Goal: Transaction & Acquisition: Book appointment/travel/reservation

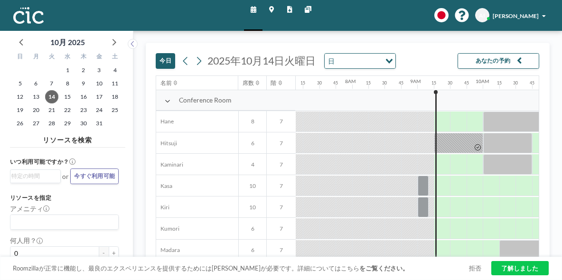
scroll to position [0, 470]
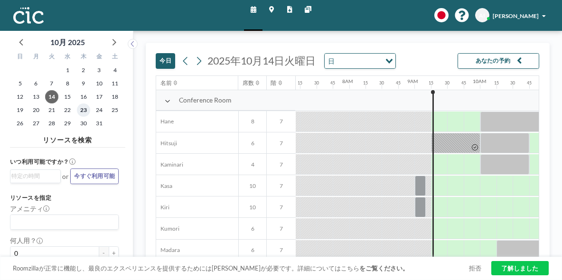
click at [77, 104] on span "23" at bounding box center [83, 110] width 13 height 13
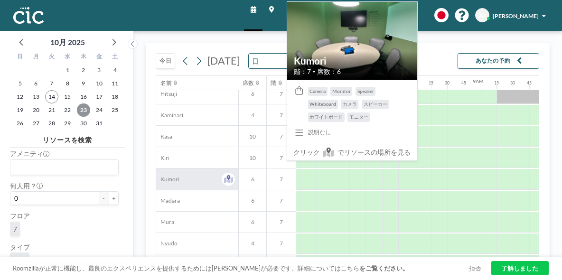
scroll to position [47, 405]
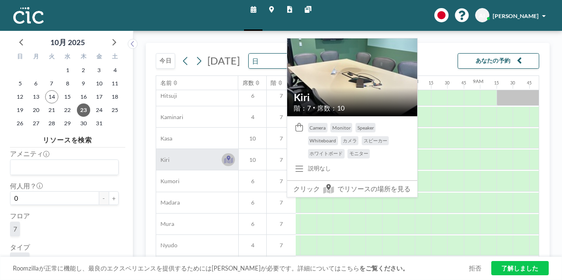
click at [226, 156] on icon at bounding box center [228, 158] width 4 height 5
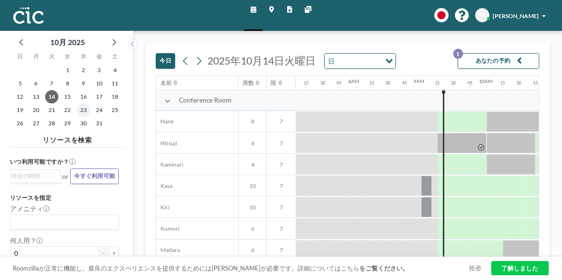
scroll to position [0, 470]
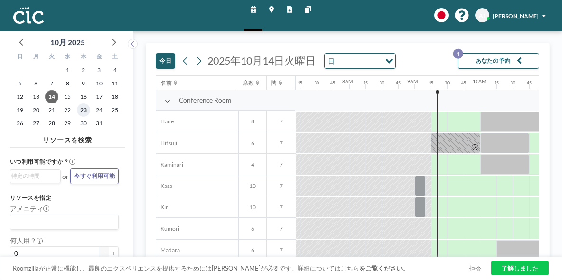
click at [77, 104] on span "23" at bounding box center [83, 110] width 13 height 13
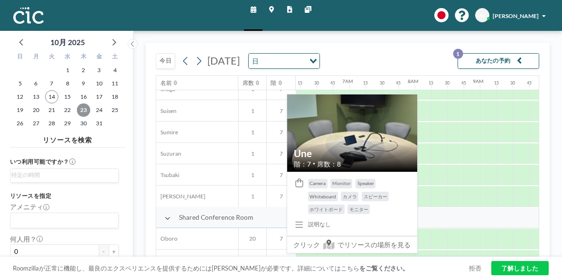
scroll to position [481, 405]
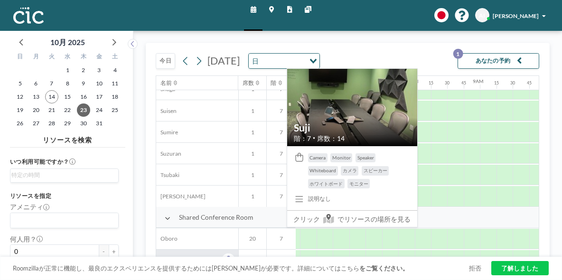
click at [171, 250] on div "Suji" at bounding box center [197, 260] width 82 height 21
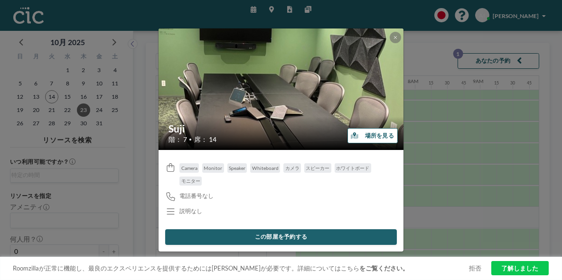
click at [269, 229] on button "この部屋を予約する" at bounding box center [281, 237] width 232 height 16
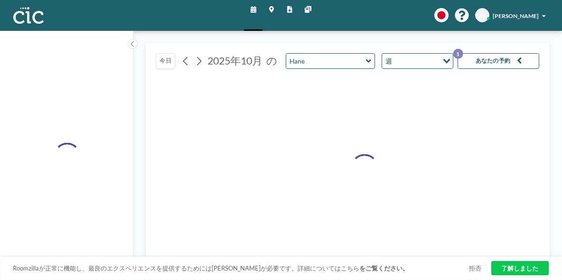
type input "Suji"
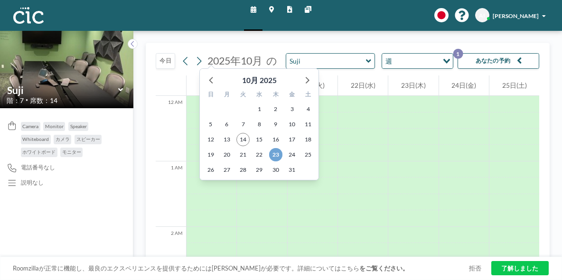
click at [269, 148] on span "23" at bounding box center [275, 154] width 13 height 13
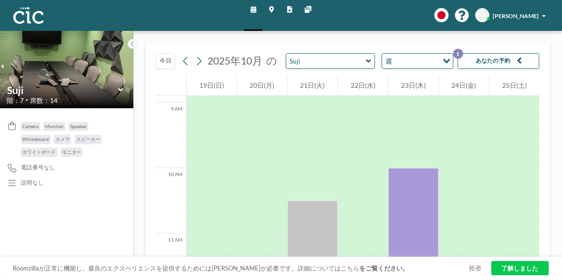
scroll to position [617, 0]
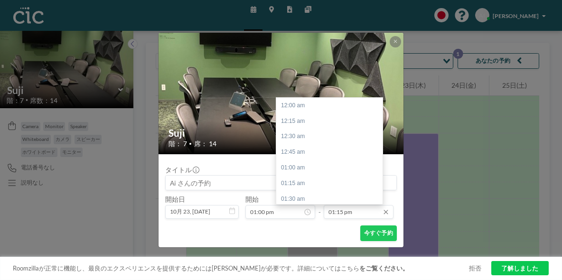
scroll to position [764, 0]
click at [346, 205] on input "01:15 pm" at bounding box center [359, 212] width 70 height 14
click at [304, 222] on div "03:00 pm" at bounding box center [331, 230] width 111 height 16
type input "03:00 pm"
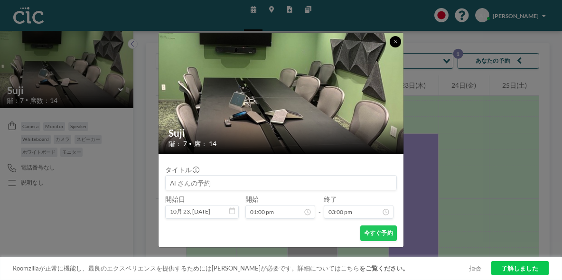
click at [390, 47] on button at bounding box center [395, 41] width 11 height 11
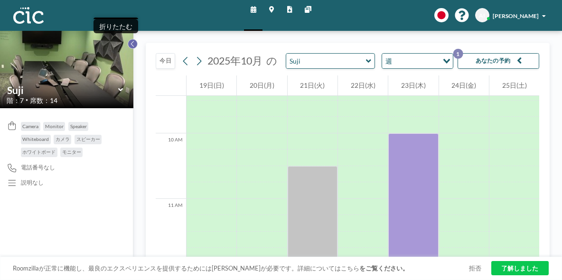
click at [130, 40] on icon at bounding box center [132, 44] width 5 height 8
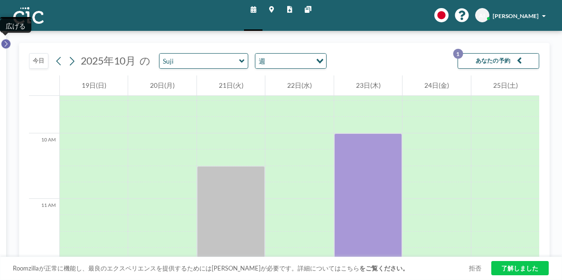
click at [5, 41] on icon at bounding box center [6, 44] width 3 height 6
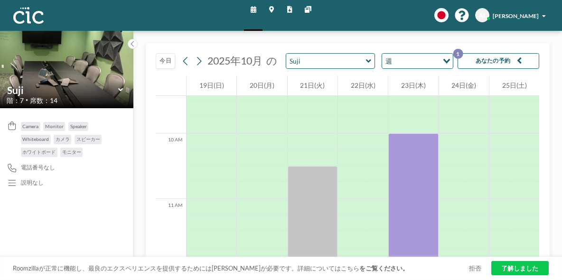
click at [62, 96] on div "階：7 • 席数：14" at bounding box center [67, 100] width 120 height 8
click at [118, 88] on icon at bounding box center [120, 89] width 5 height 3
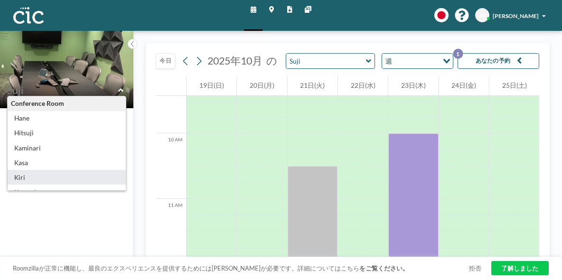
type input "Kiri"
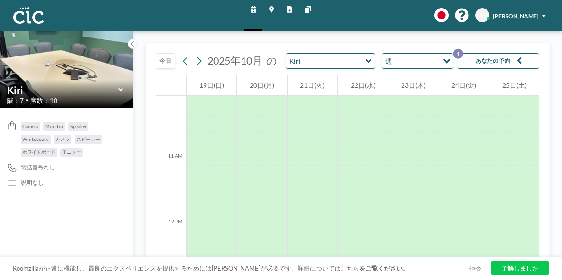
scroll to position [665, 0]
click at [412, 233] on div at bounding box center [413, 241] width 50 height 16
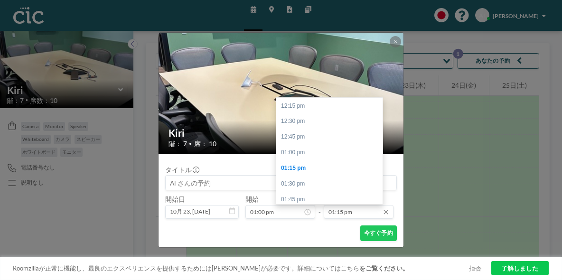
click at [337, 205] on input "01:15 pm" at bounding box center [359, 212] width 70 height 14
click at [320, 222] on div "03:00 pm" at bounding box center [331, 230] width 111 height 16
type input "03:00 pm"
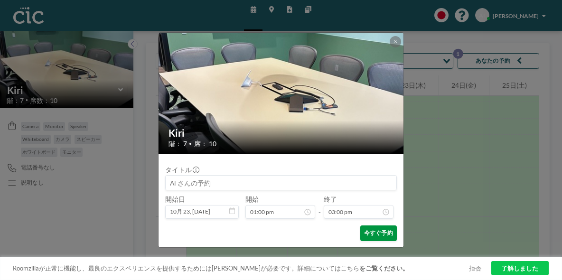
click at [360, 226] on button "今すぐ予約" at bounding box center [378, 234] width 37 height 16
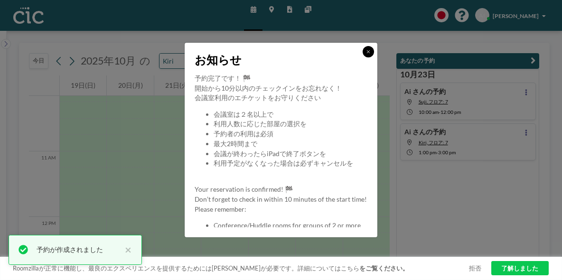
click at [363, 57] on button at bounding box center [368, 51] width 11 height 11
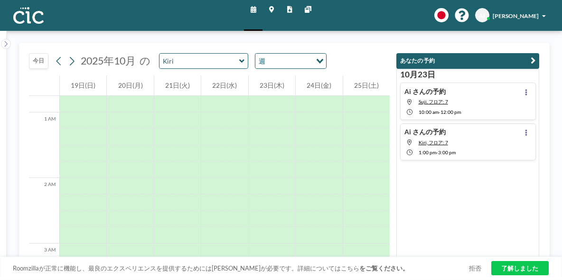
scroll to position [47, 0]
